Goal: Find specific page/section: Find specific page/section

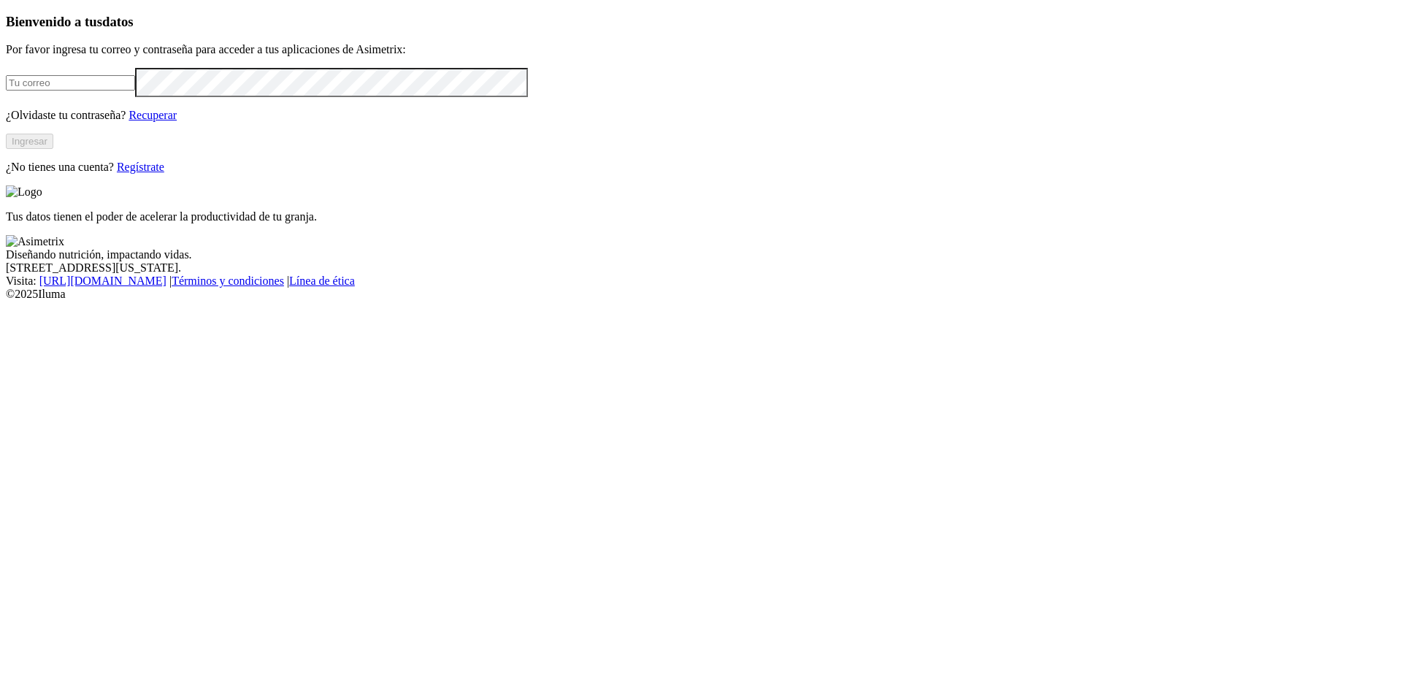
type input "[EMAIL_ADDRESS][DOMAIN_NAME]"
click at [53, 149] on button "Ingresar" at bounding box center [29, 141] width 47 height 15
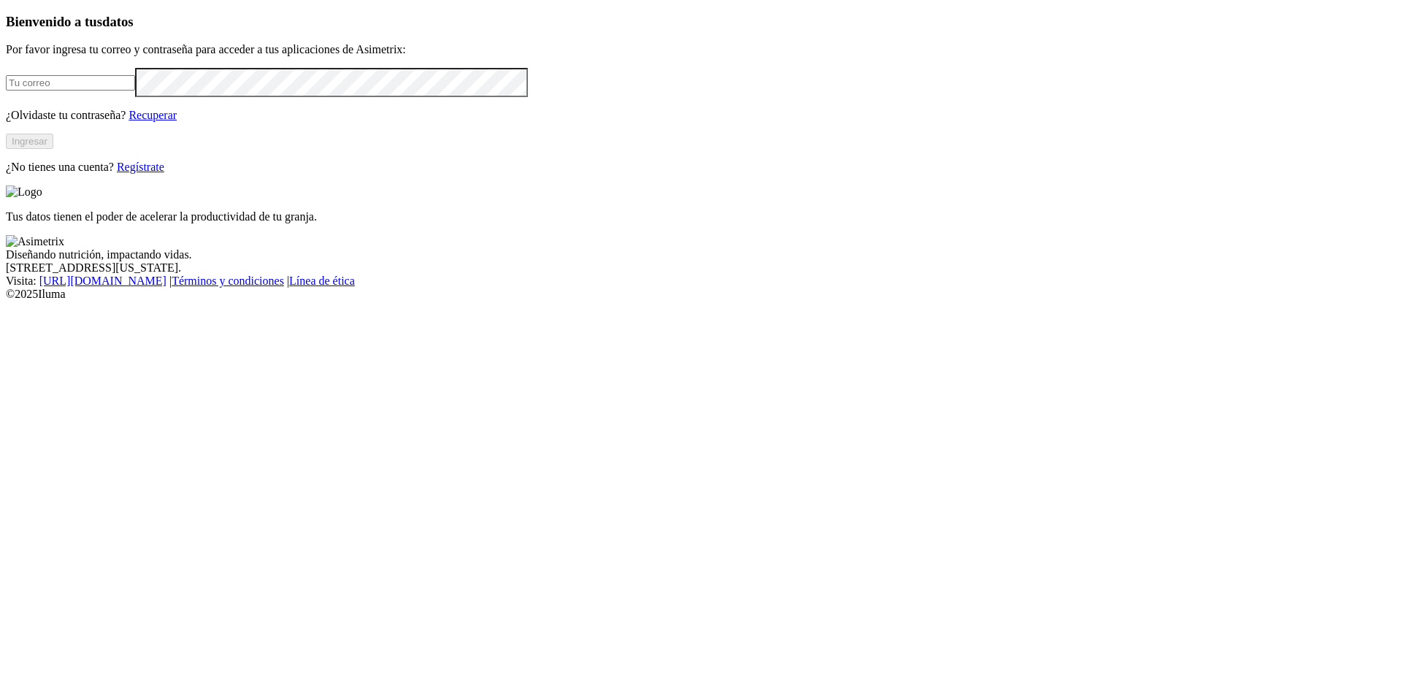
type input "[EMAIL_ADDRESS][DOMAIN_NAME]"
click at [53, 149] on button "Ingresar" at bounding box center [29, 141] width 47 height 15
